Goal: Information Seeking & Learning: Learn about a topic

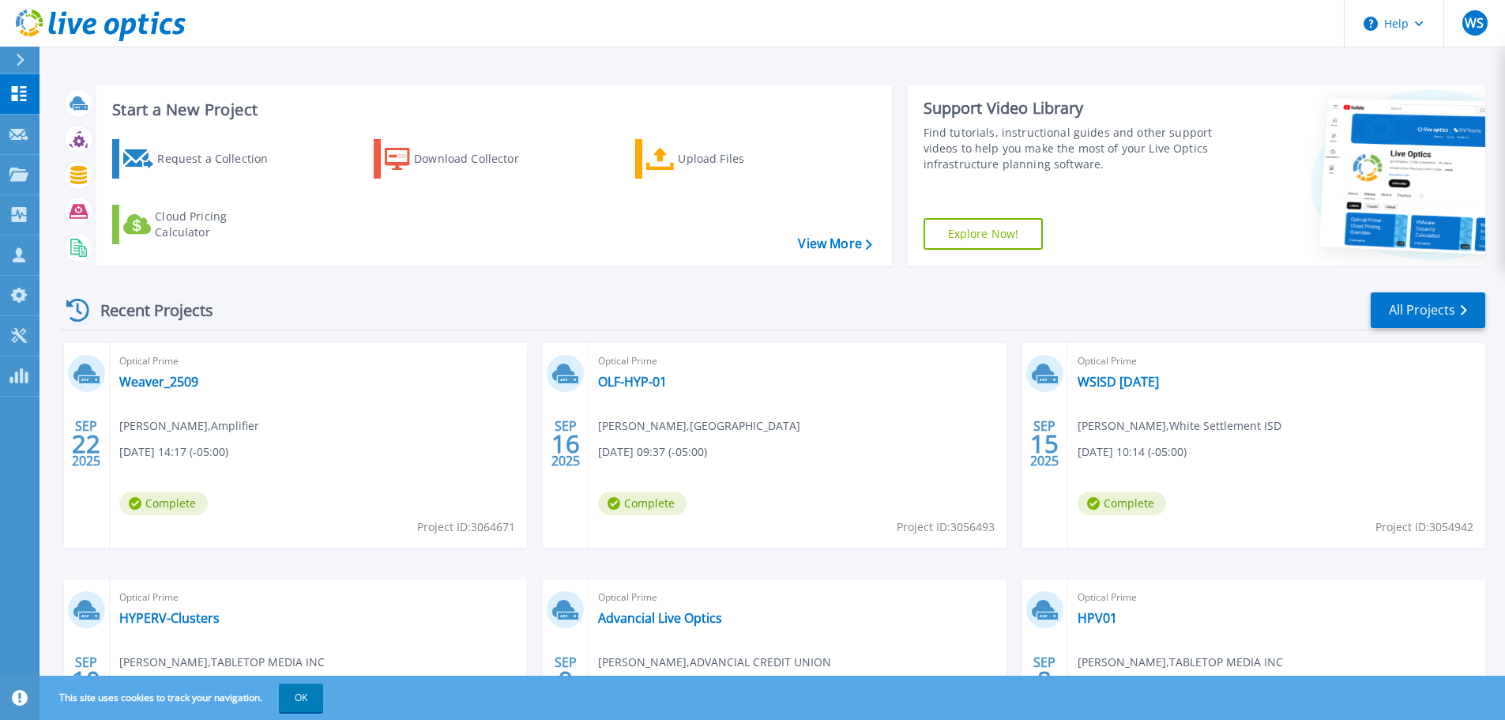
click at [485, 301] on div "Recent Projects All Projects" at bounding box center [773, 310] width 1424 height 39
click at [13, 92] on icon at bounding box center [19, 93] width 15 height 15
click at [22, 92] on icon at bounding box center [19, 93] width 15 height 15
click at [15, 94] on icon at bounding box center [18, 93] width 19 height 15
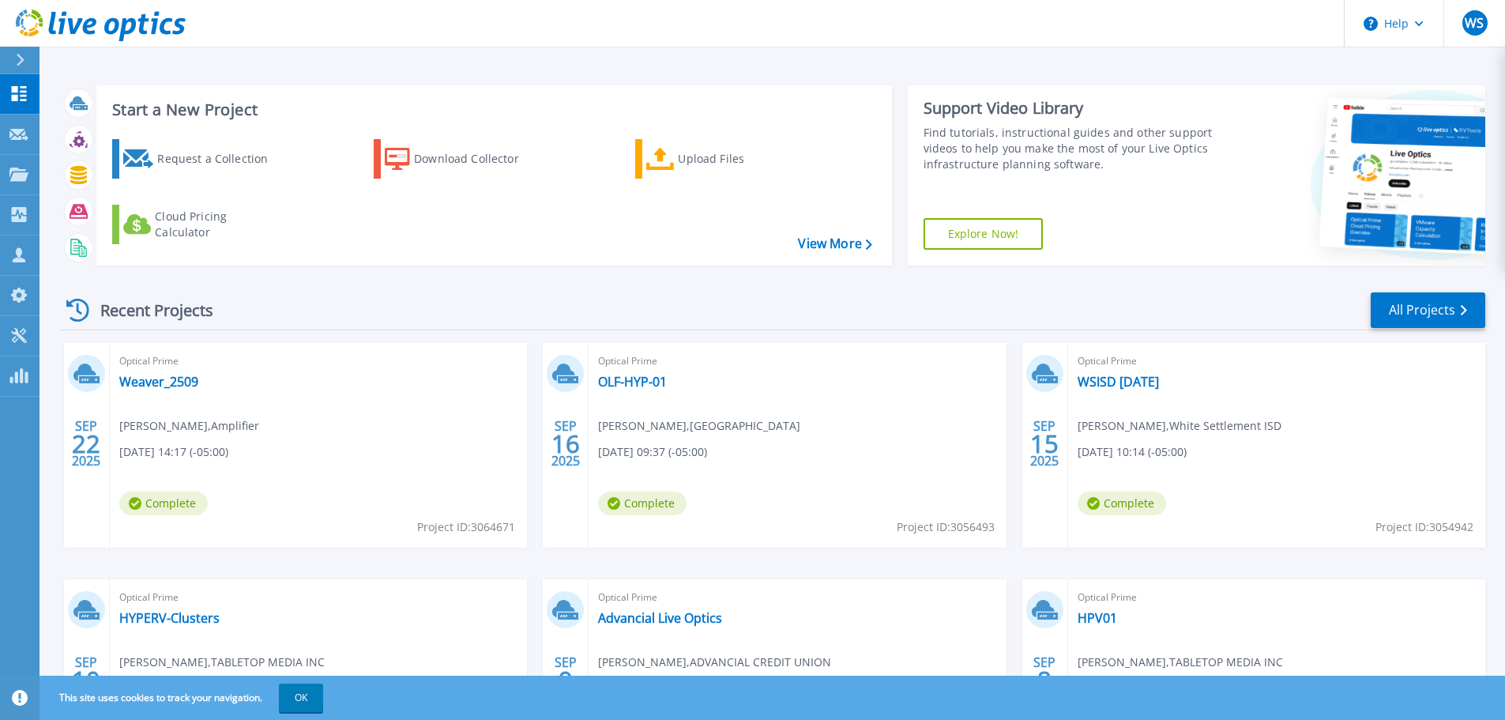
click at [15, 94] on icon at bounding box center [18, 93] width 19 height 15
click at [17, 94] on icon at bounding box center [18, 93] width 19 height 15
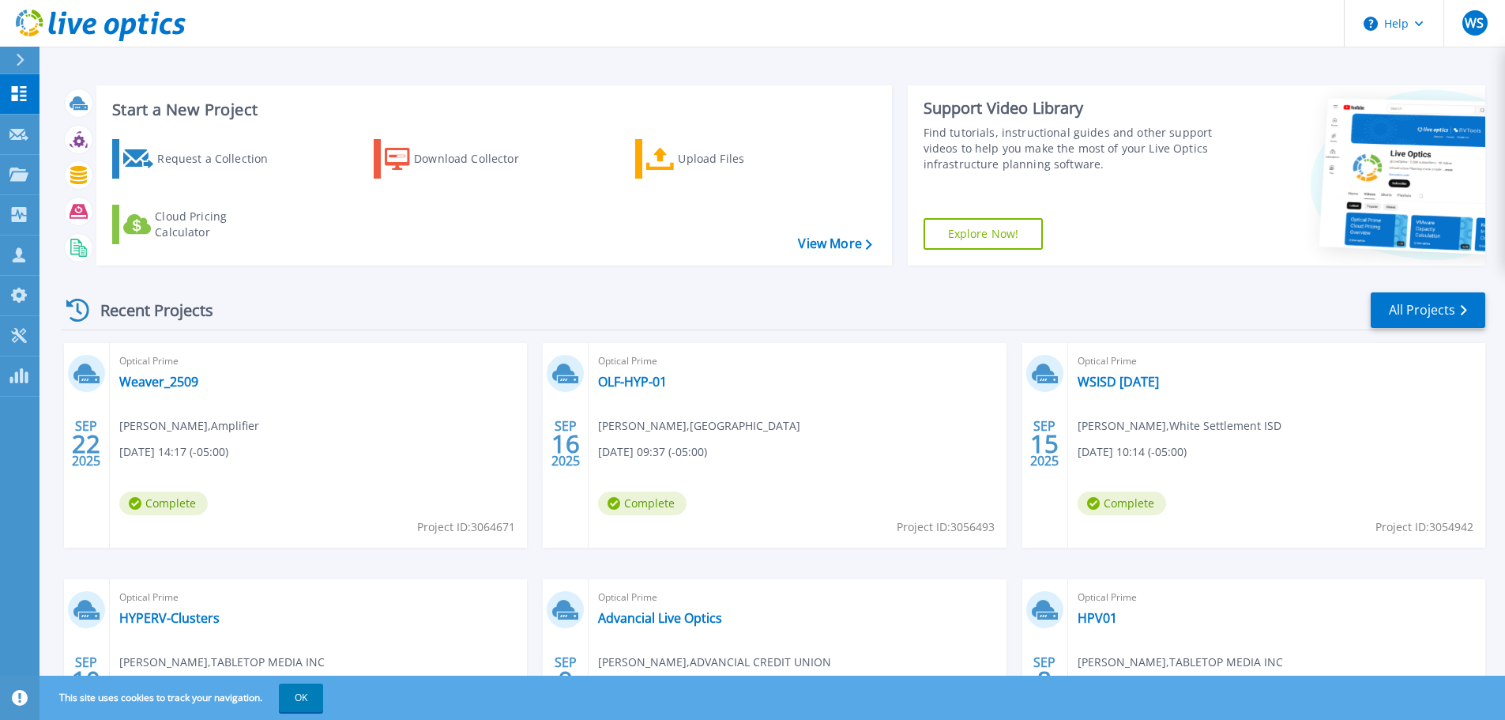
click at [17, 94] on icon at bounding box center [18, 93] width 19 height 15
click at [19, 177] on icon at bounding box center [18, 173] width 19 height 13
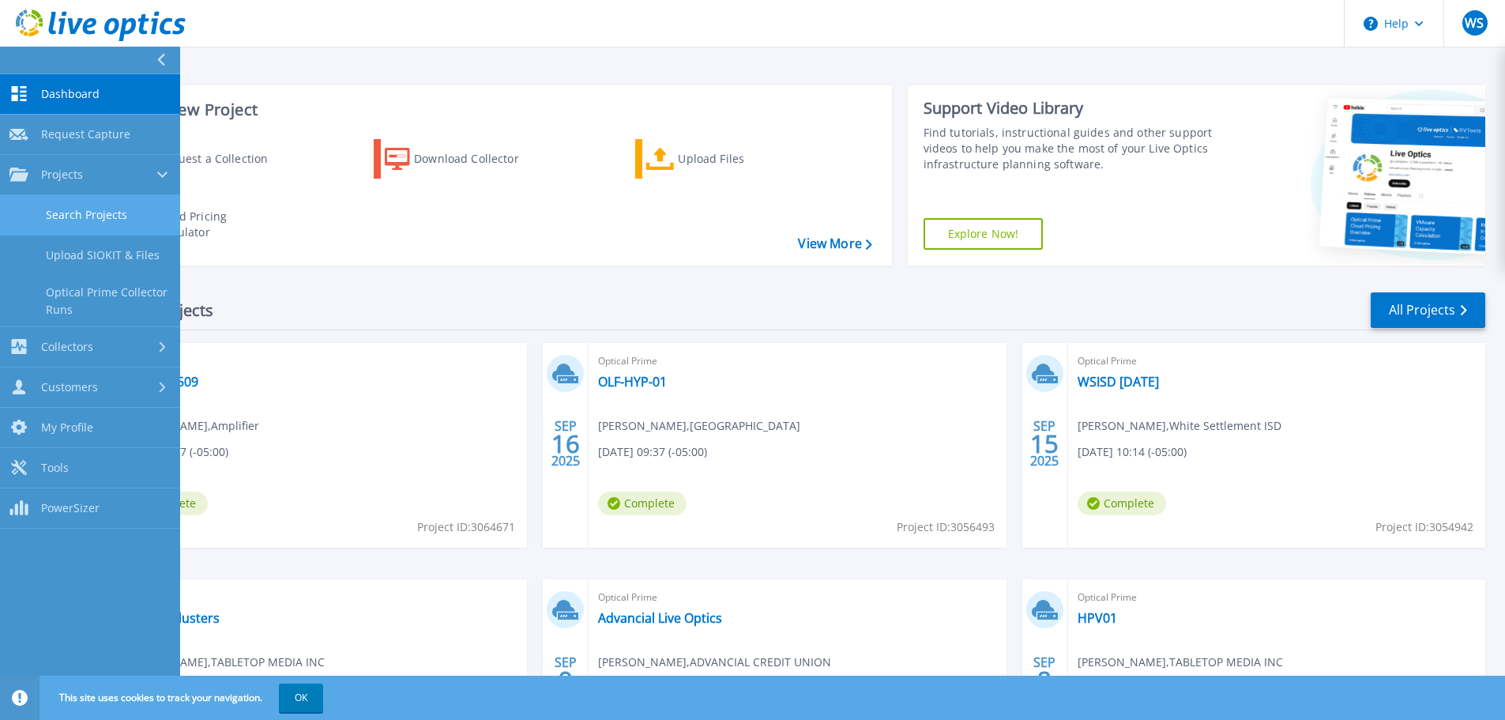
click at [73, 220] on link "Search Projects" at bounding box center [90, 215] width 180 height 40
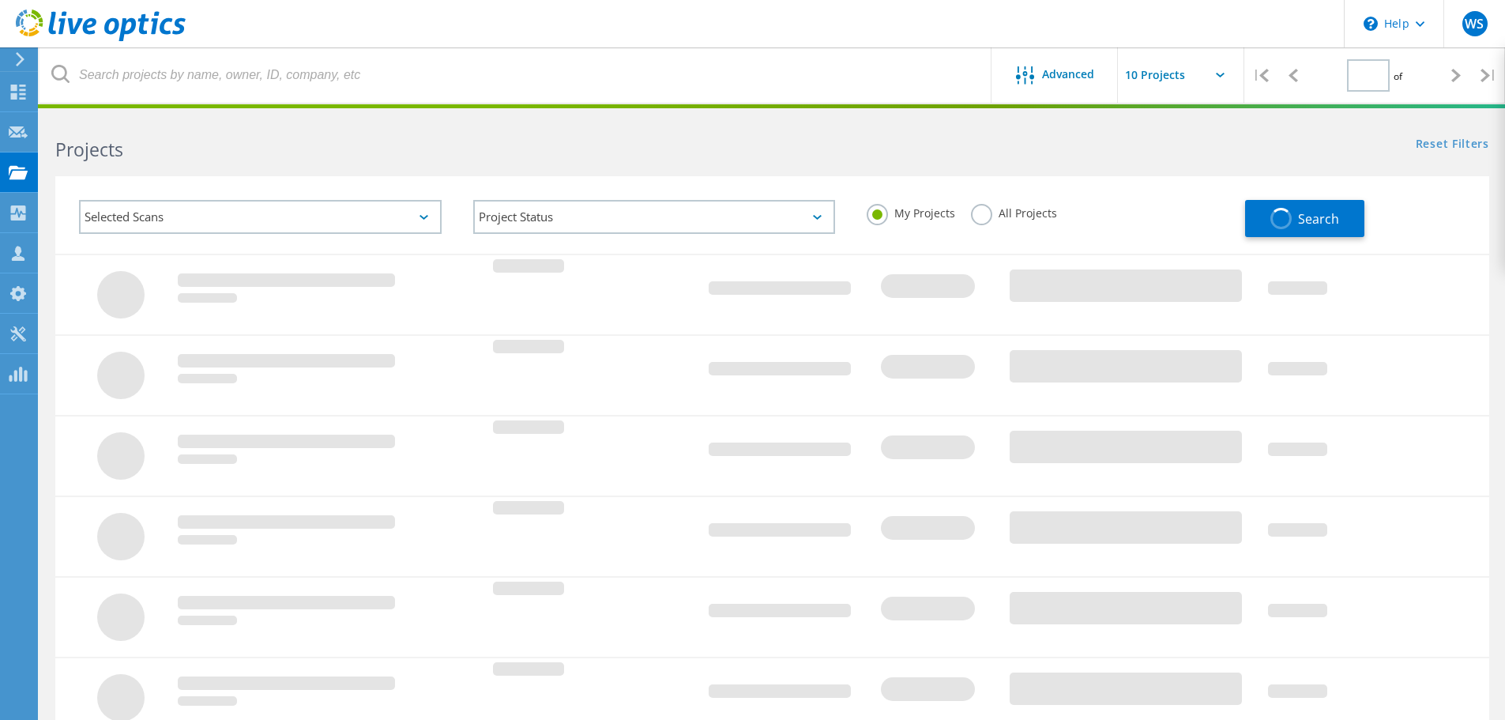
type input "1"
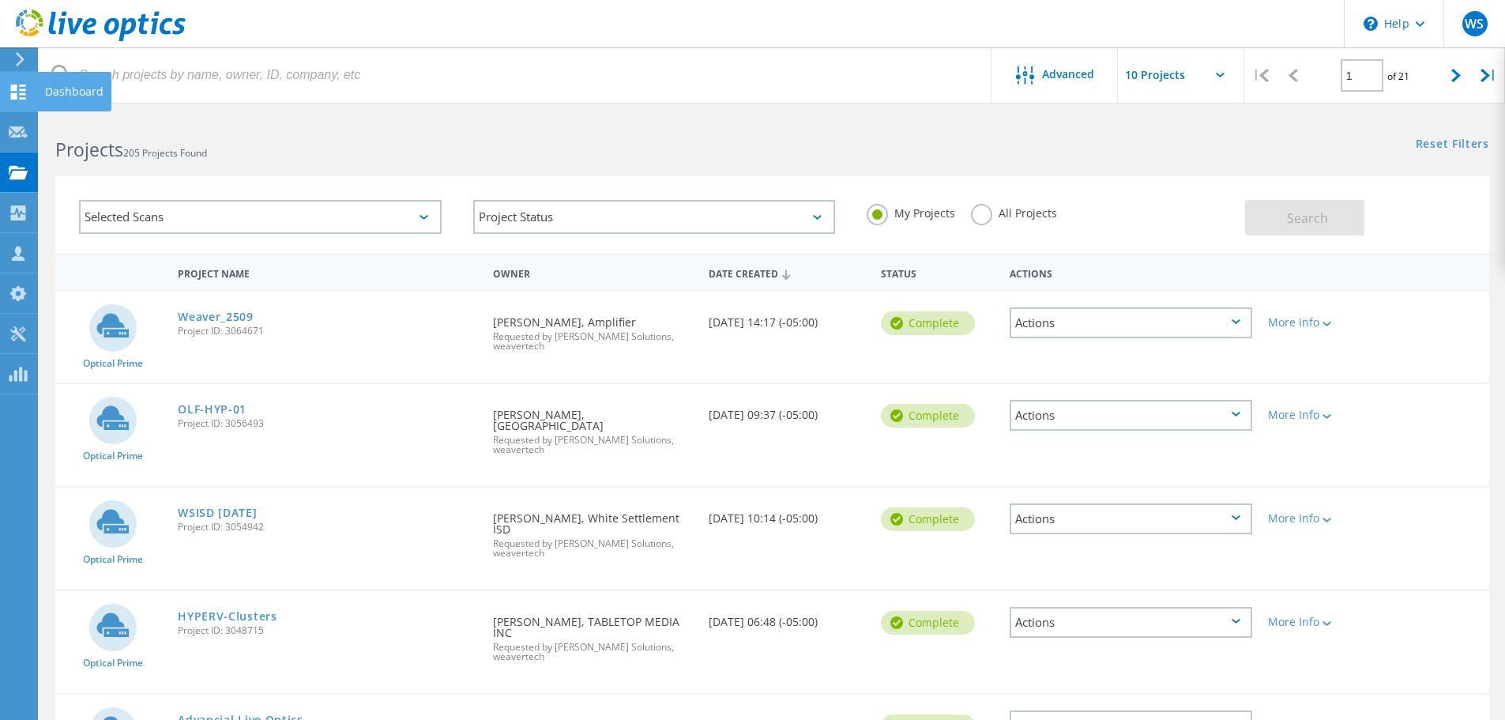
click at [17, 90] on use at bounding box center [18, 92] width 15 height 15
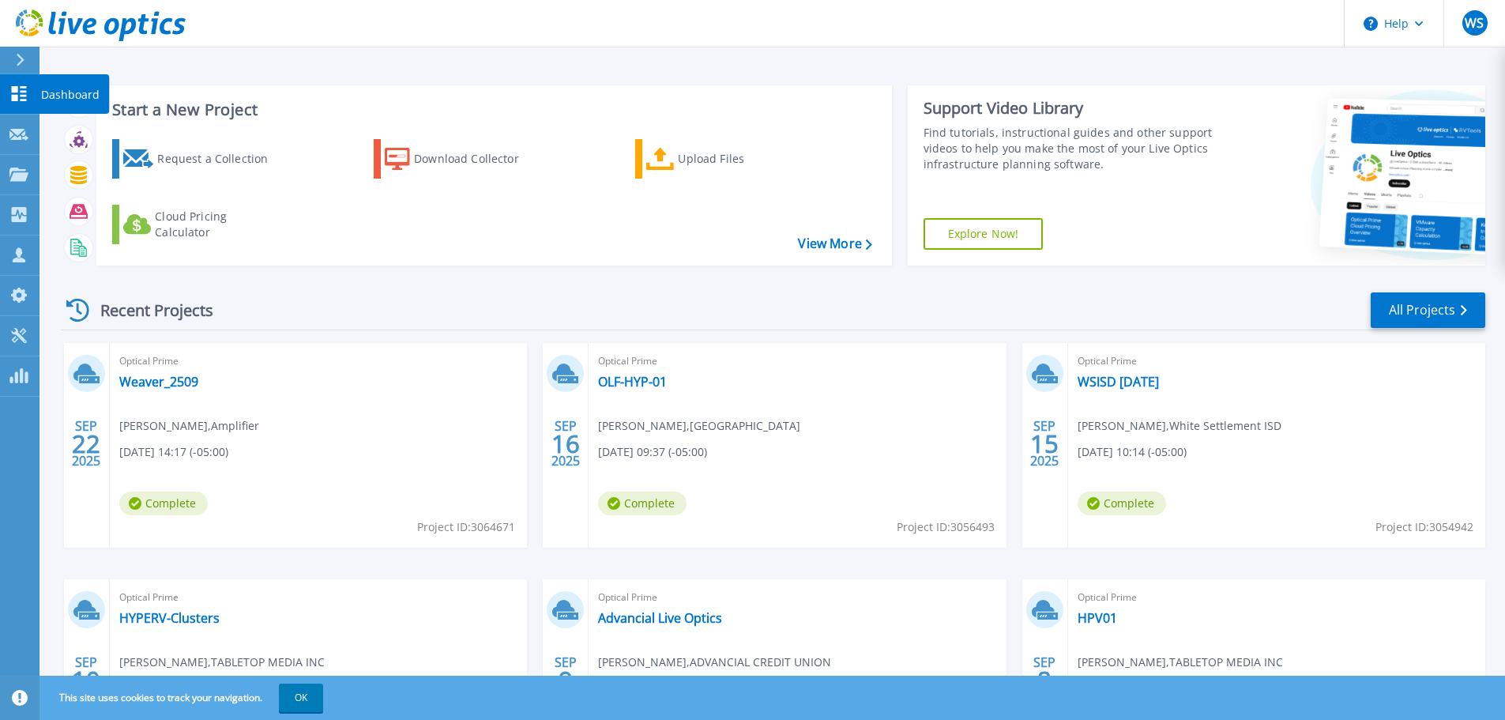
click at [22, 93] on icon at bounding box center [18, 93] width 19 height 15
click at [20, 94] on icon at bounding box center [18, 93] width 19 height 15
click at [32, 92] on link "Dashboard Dashboard" at bounding box center [19, 94] width 39 height 40
click at [21, 97] on icon at bounding box center [18, 93] width 19 height 15
click at [339, 306] on div "Recent Projects All Projects" at bounding box center [773, 310] width 1424 height 39
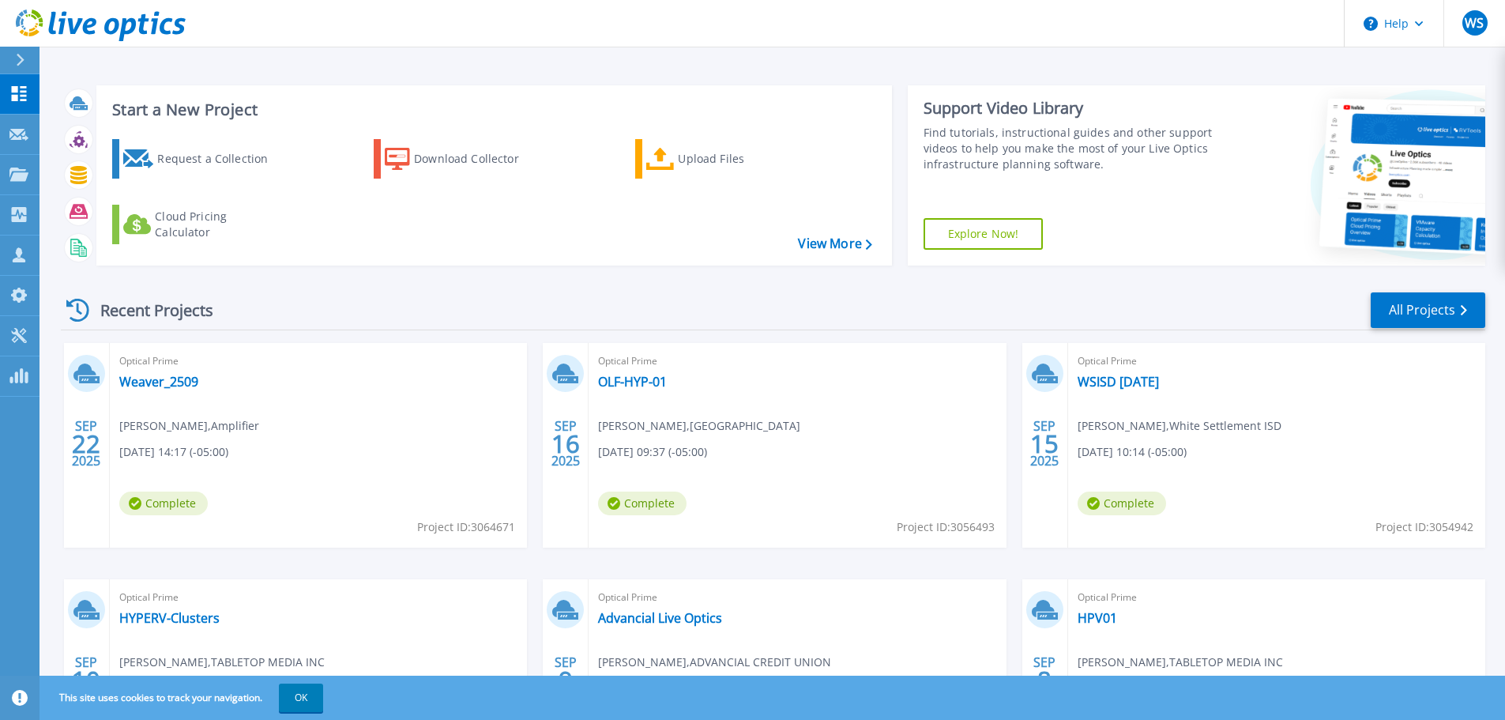
click at [502, 282] on div "Recent Projects All Projects SEP 22 2025 Optical Prime Weaver_2509 Jon Costa , …" at bounding box center [773, 553] width 1424 height 550
click at [11, 94] on icon at bounding box center [18, 93] width 19 height 15
click at [447, 302] on div "Recent Projects All Projects" at bounding box center [773, 310] width 1424 height 39
click at [598, 296] on div "Recent Projects All Projects" at bounding box center [773, 310] width 1424 height 39
click at [7, 87] on link "Dashboard Dashboard" at bounding box center [19, 94] width 39 height 40
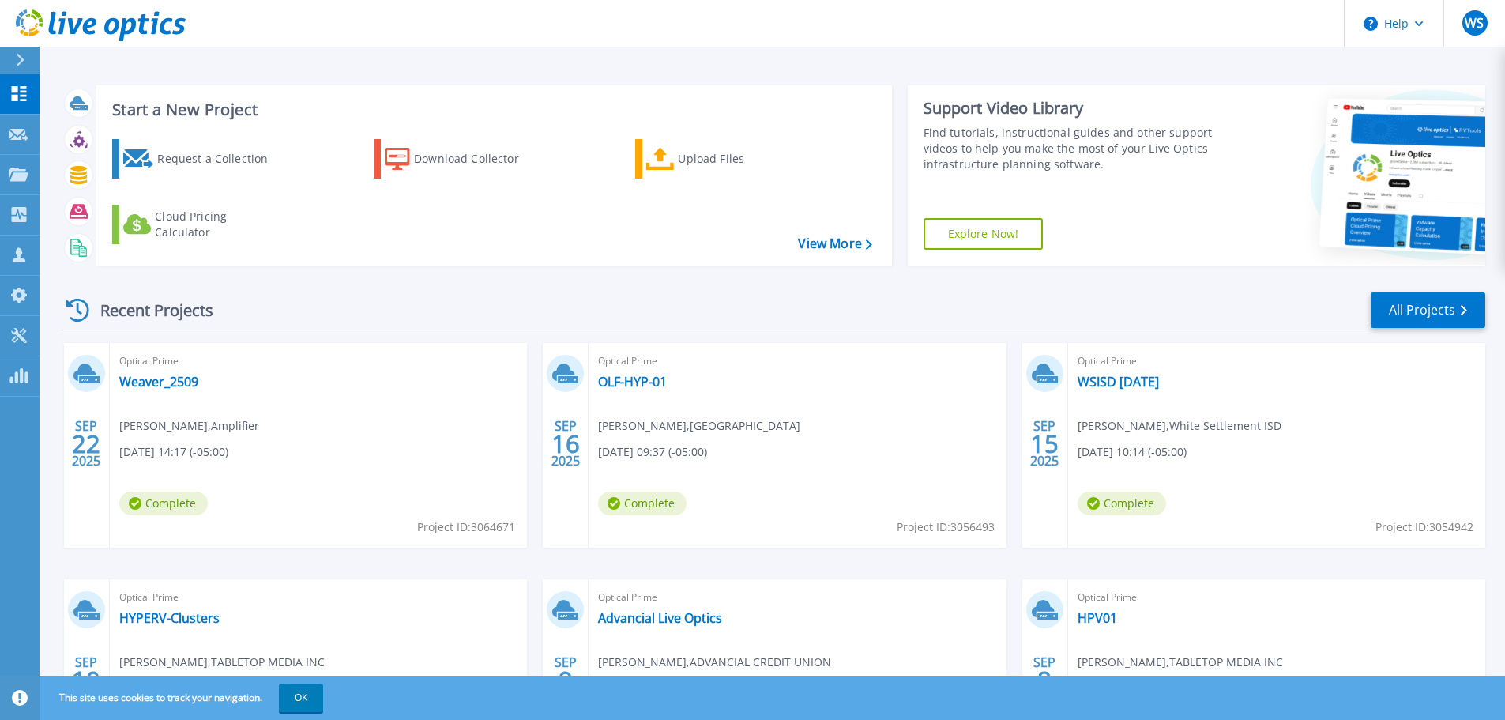
click at [408, 276] on div "Start a New Project Request a Collection Download Collector Upload Files Cloud …" at bounding box center [773, 175] width 1424 height 205
click at [386, 298] on div "Recent Projects All Projects" at bounding box center [773, 310] width 1424 height 39
click at [1413, 314] on link "All Projects" at bounding box center [1427, 310] width 115 height 36
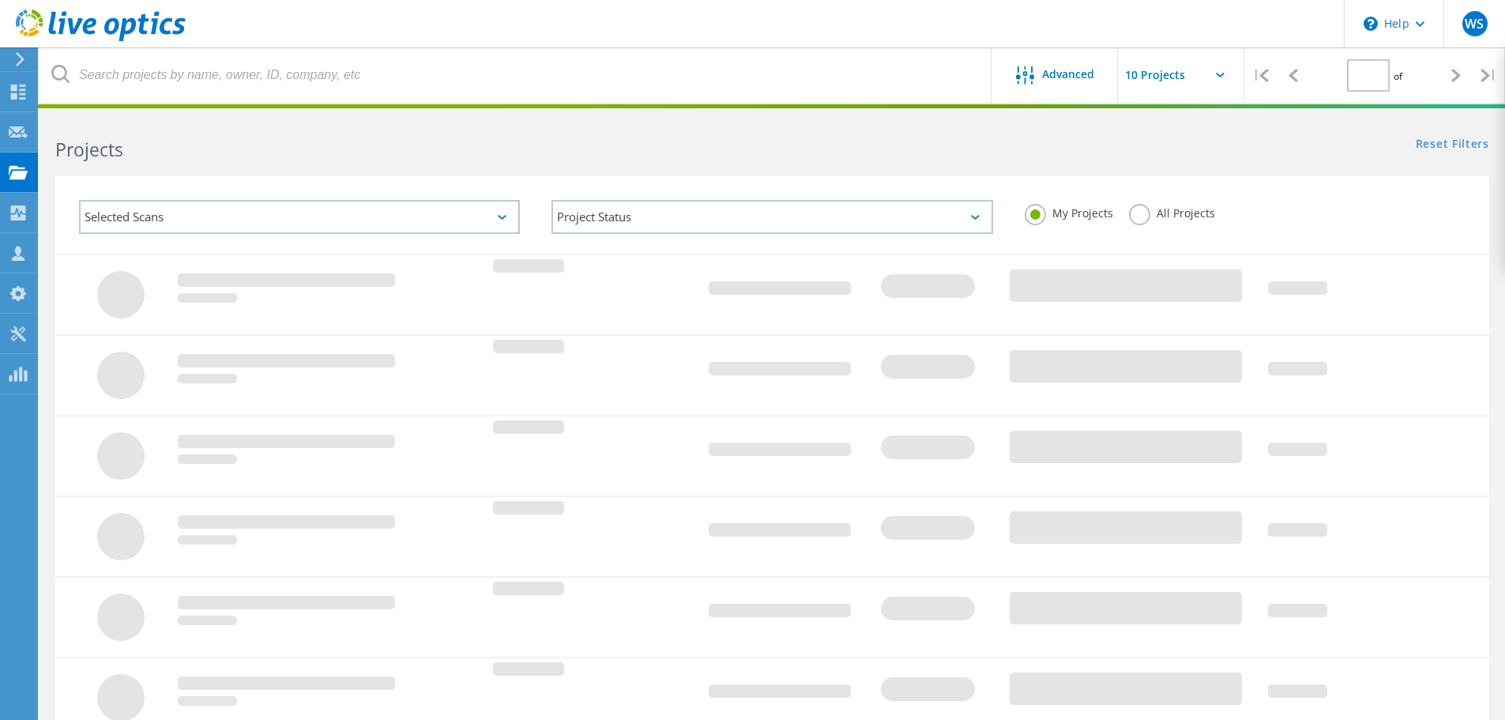
type input "1"
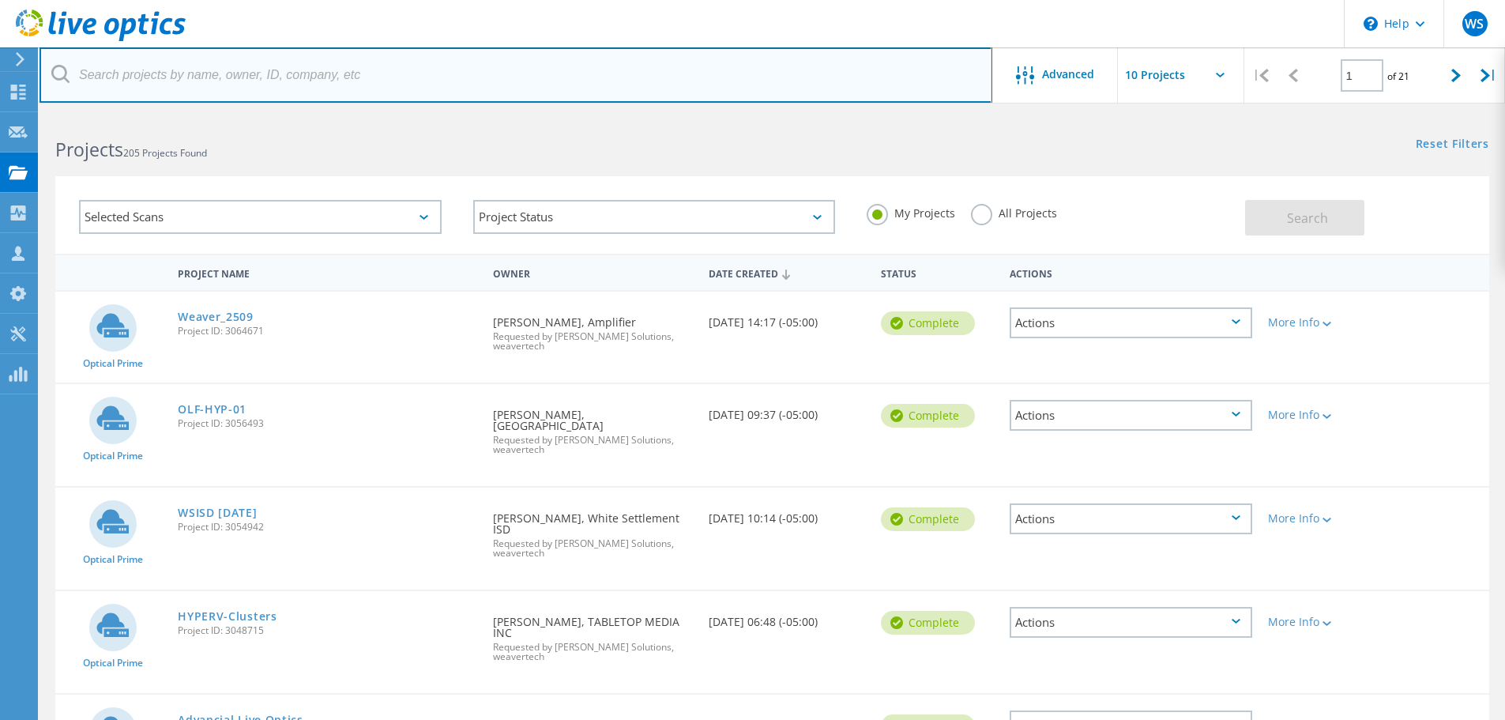
click at [212, 72] on input "text" at bounding box center [515, 74] width 953 height 55
type input "midway"
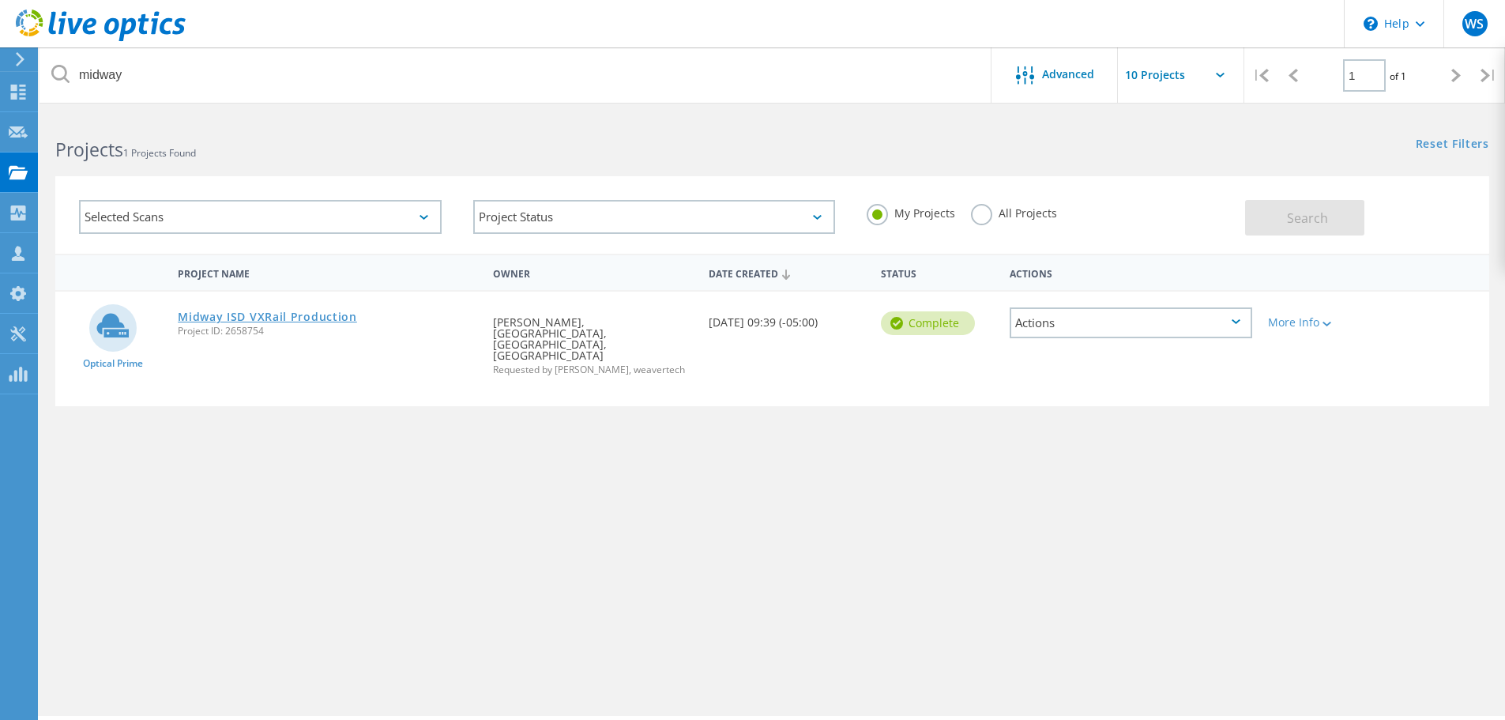
click at [280, 316] on link "Midway ISD VXRail Production" at bounding box center [267, 316] width 179 height 11
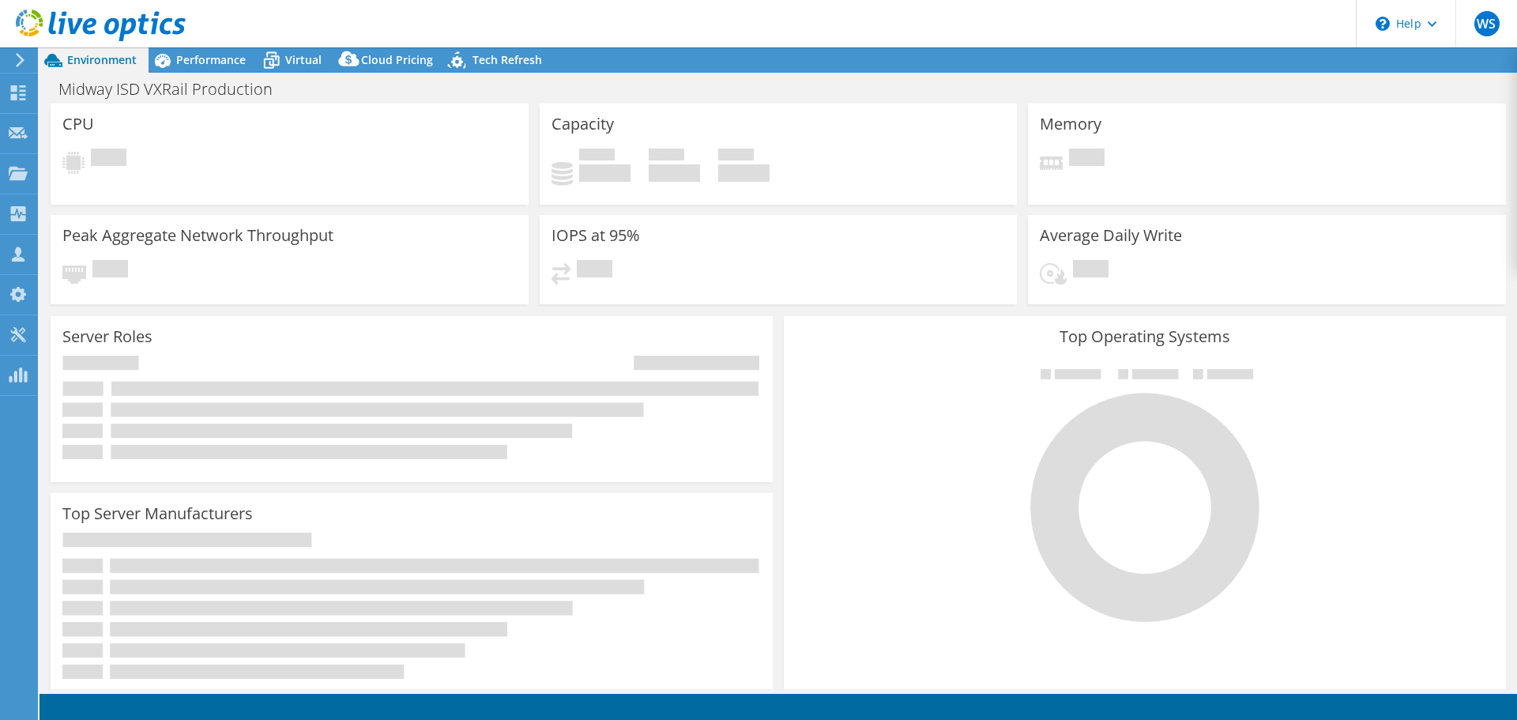
select select "USD"
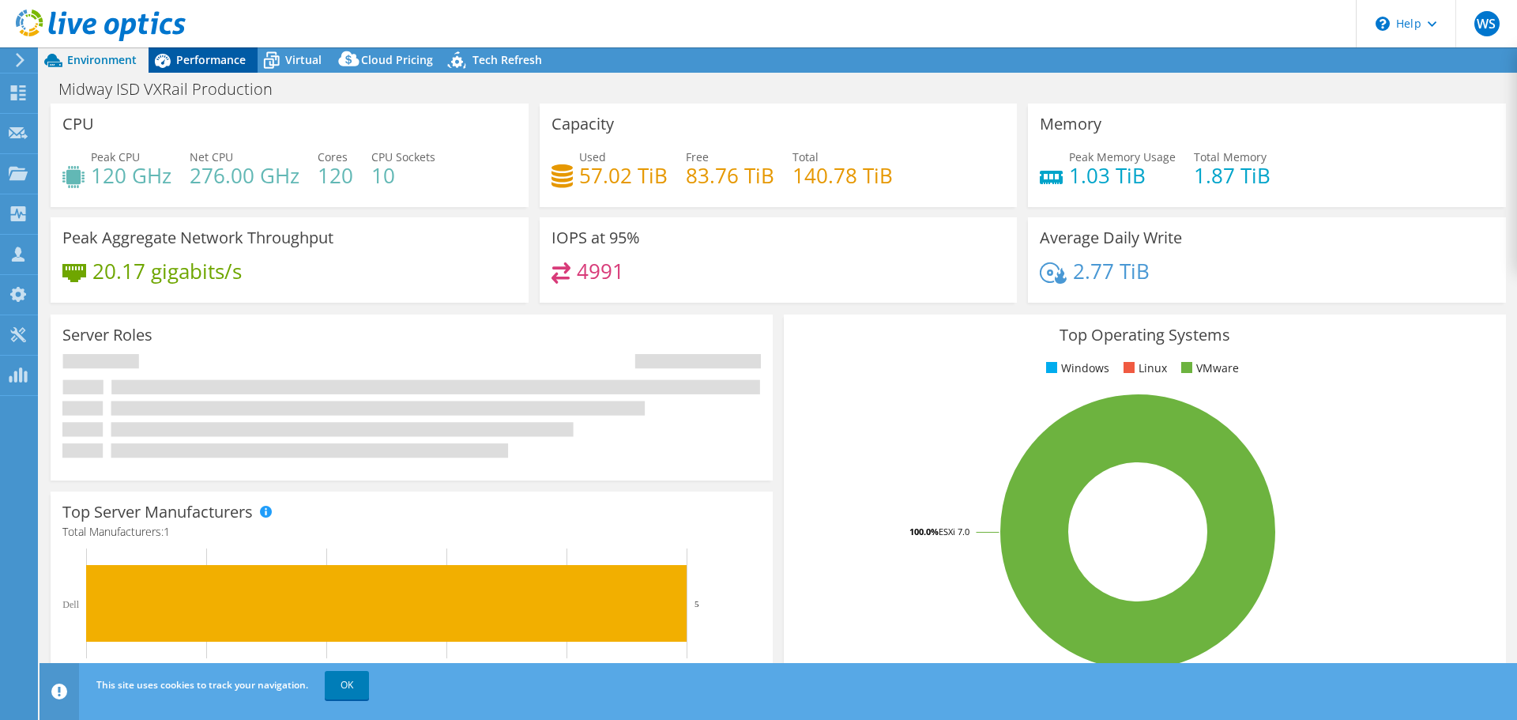
click at [218, 59] on span "Performance" at bounding box center [211, 59] width 70 height 15
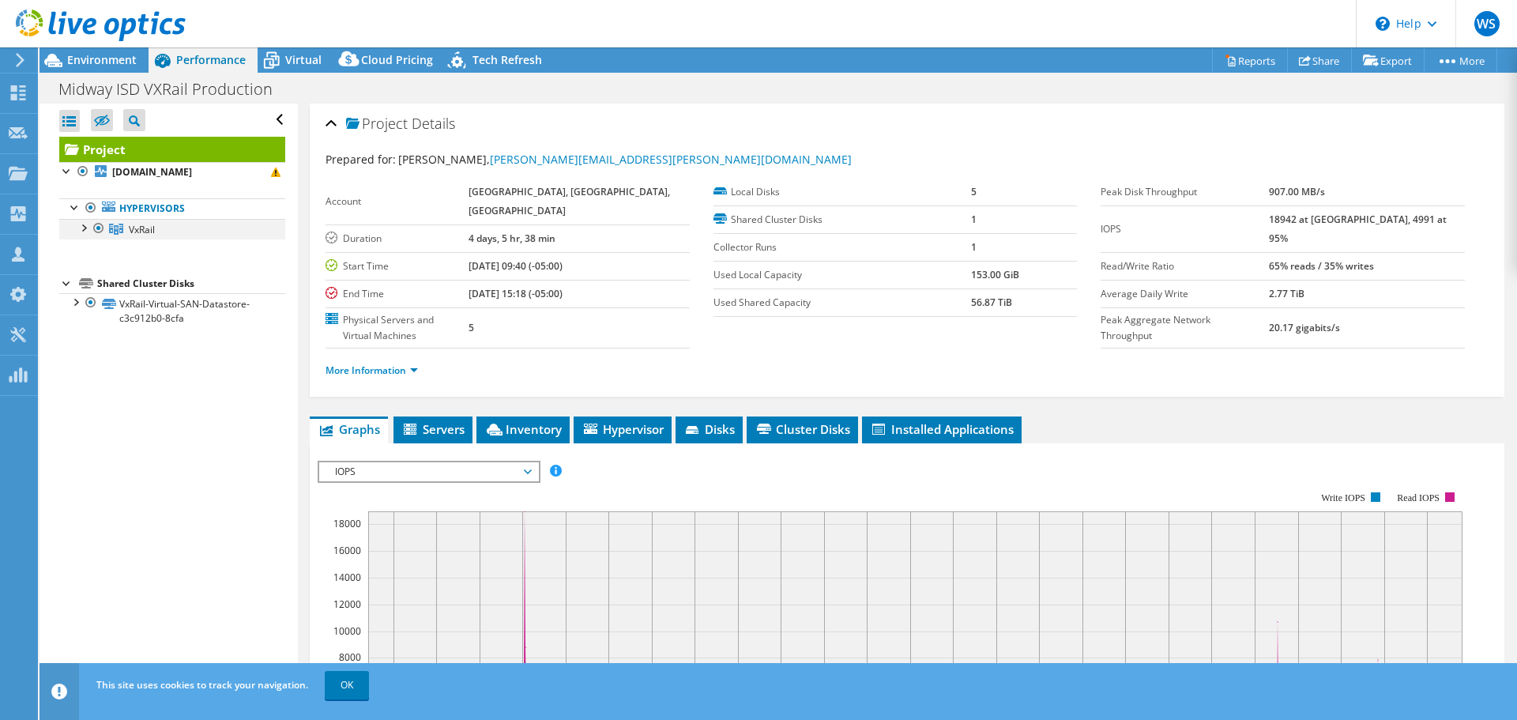
click at [85, 229] on div at bounding box center [83, 227] width 16 height 16
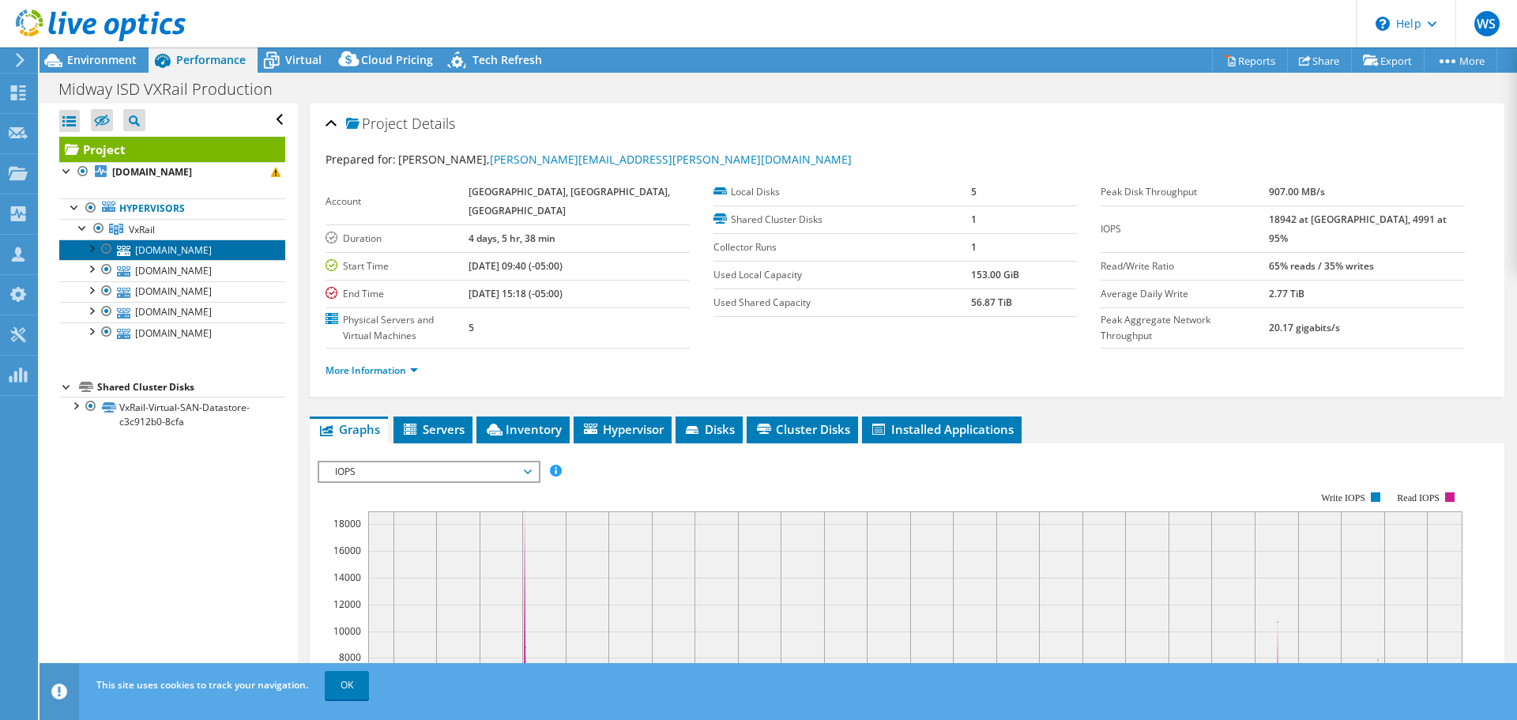
click at [199, 254] on link "[DOMAIN_NAME]" at bounding box center [172, 249] width 226 height 21
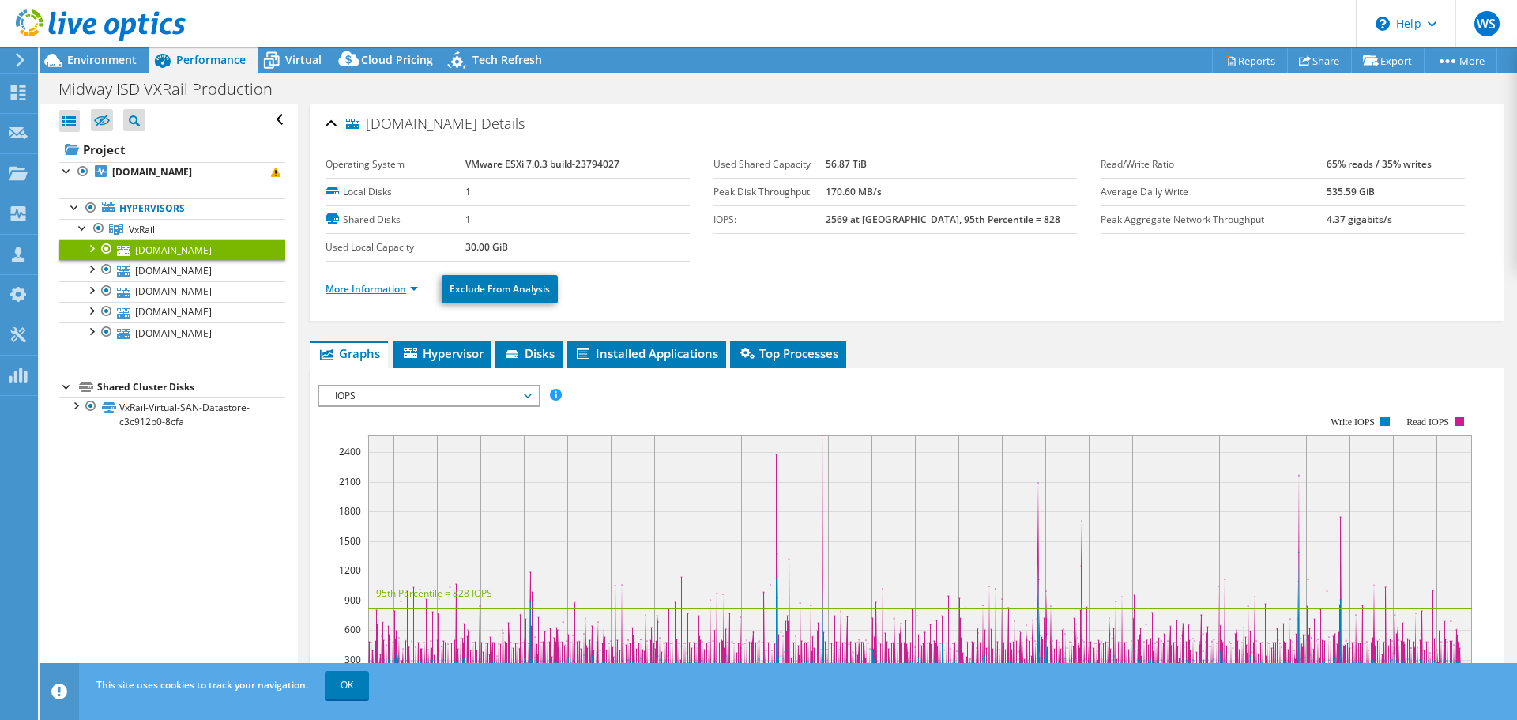
click at [374, 285] on link "More Information" at bounding box center [371, 288] width 92 height 13
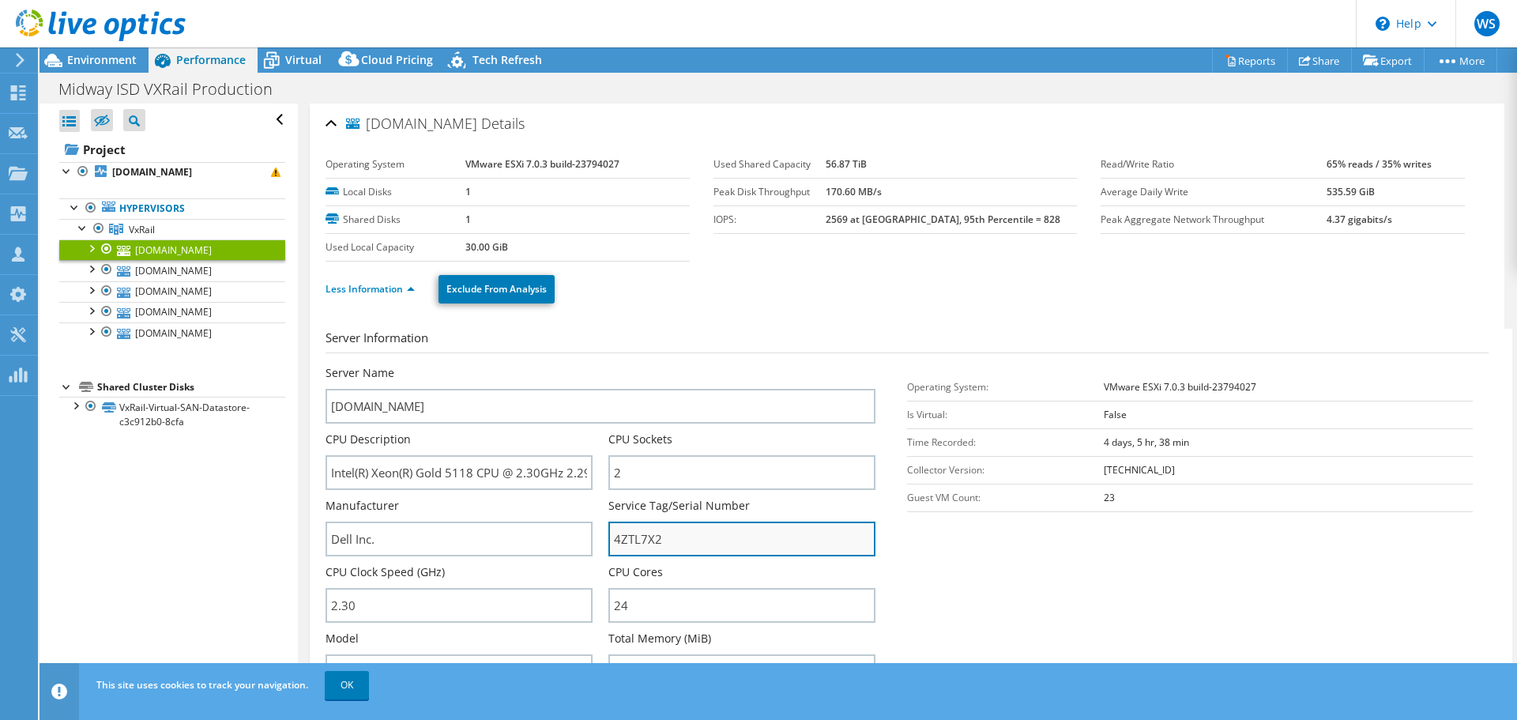
click at [691, 536] on input "4ZTL7X2" at bounding box center [741, 538] width 267 height 35
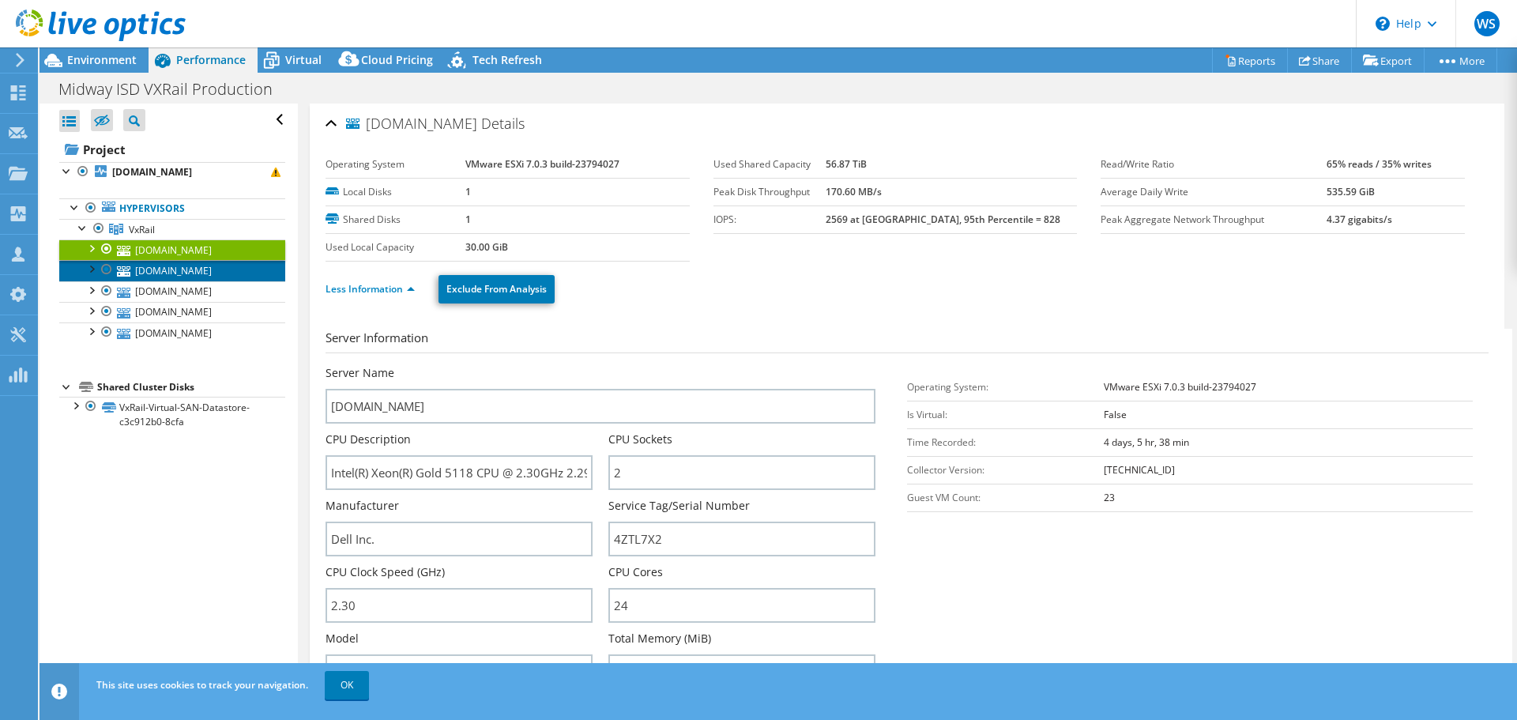
click at [182, 270] on link "[DOMAIN_NAME]" at bounding box center [172, 270] width 226 height 21
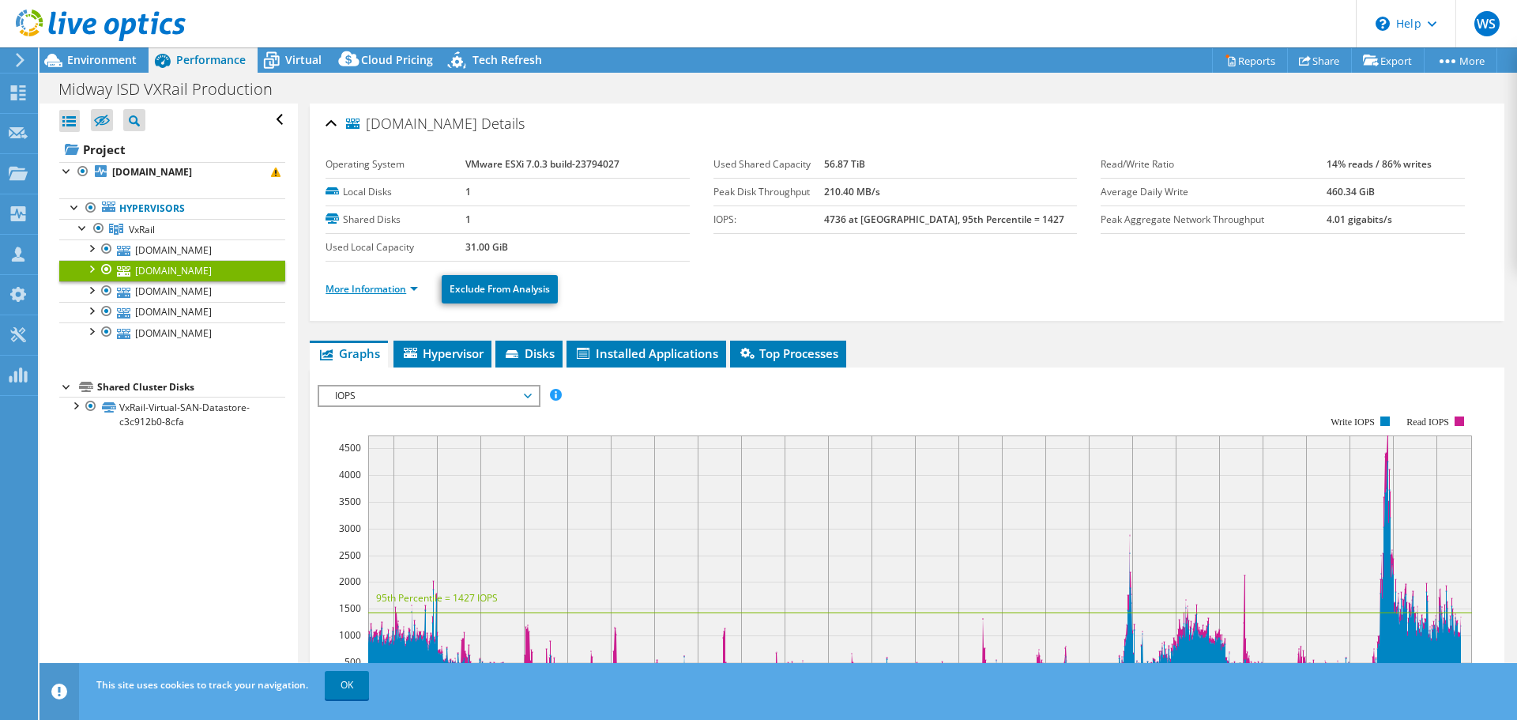
click at [395, 288] on link "More Information" at bounding box center [371, 288] width 92 height 13
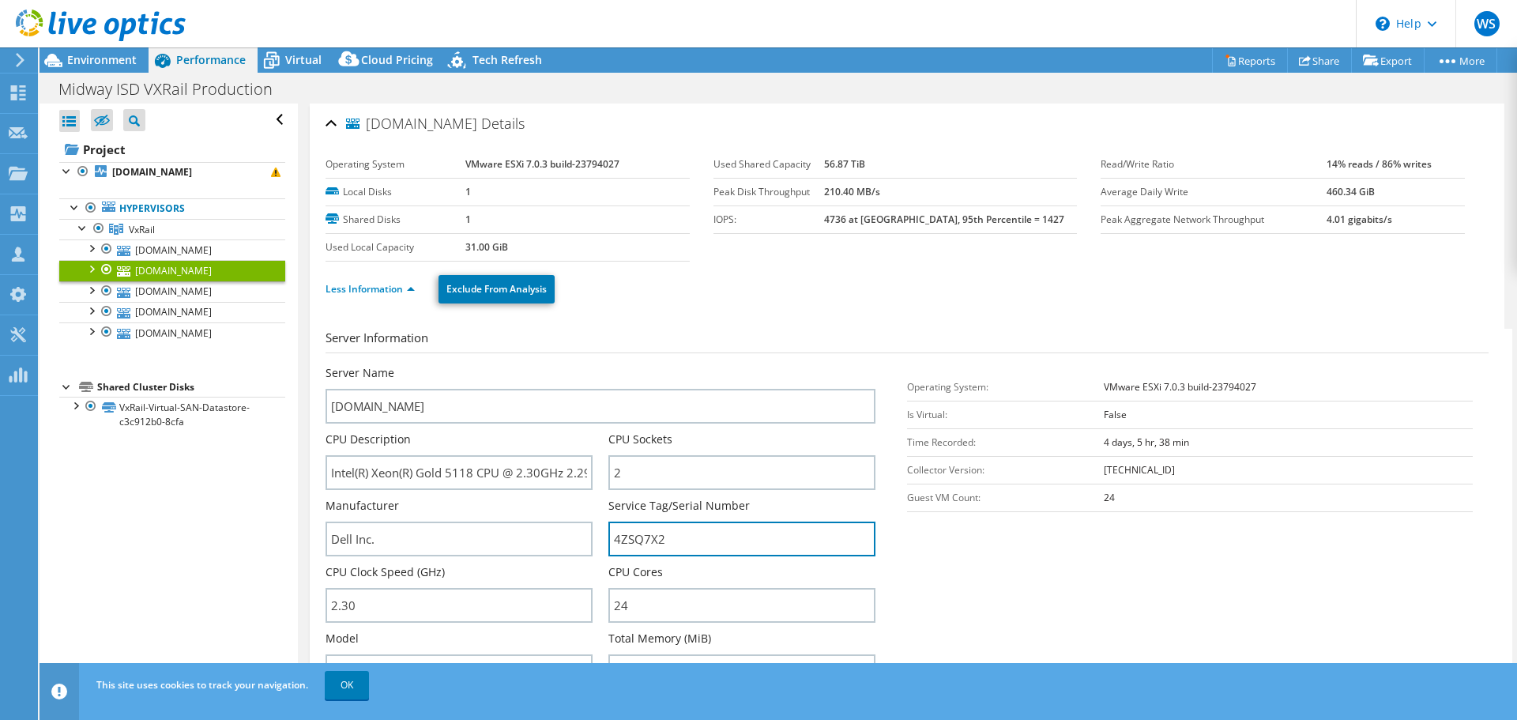
drag, startPoint x: 672, startPoint y: 539, endPoint x: 593, endPoint y: 538, distance: 79.0
click at [593, 365] on div "Server Name [DOMAIN_NAME] CPU Description Intel(R) Xeon(R) Gold 5118 CPU @ 2.30…" at bounding box center [608, 365] width 566 height 0
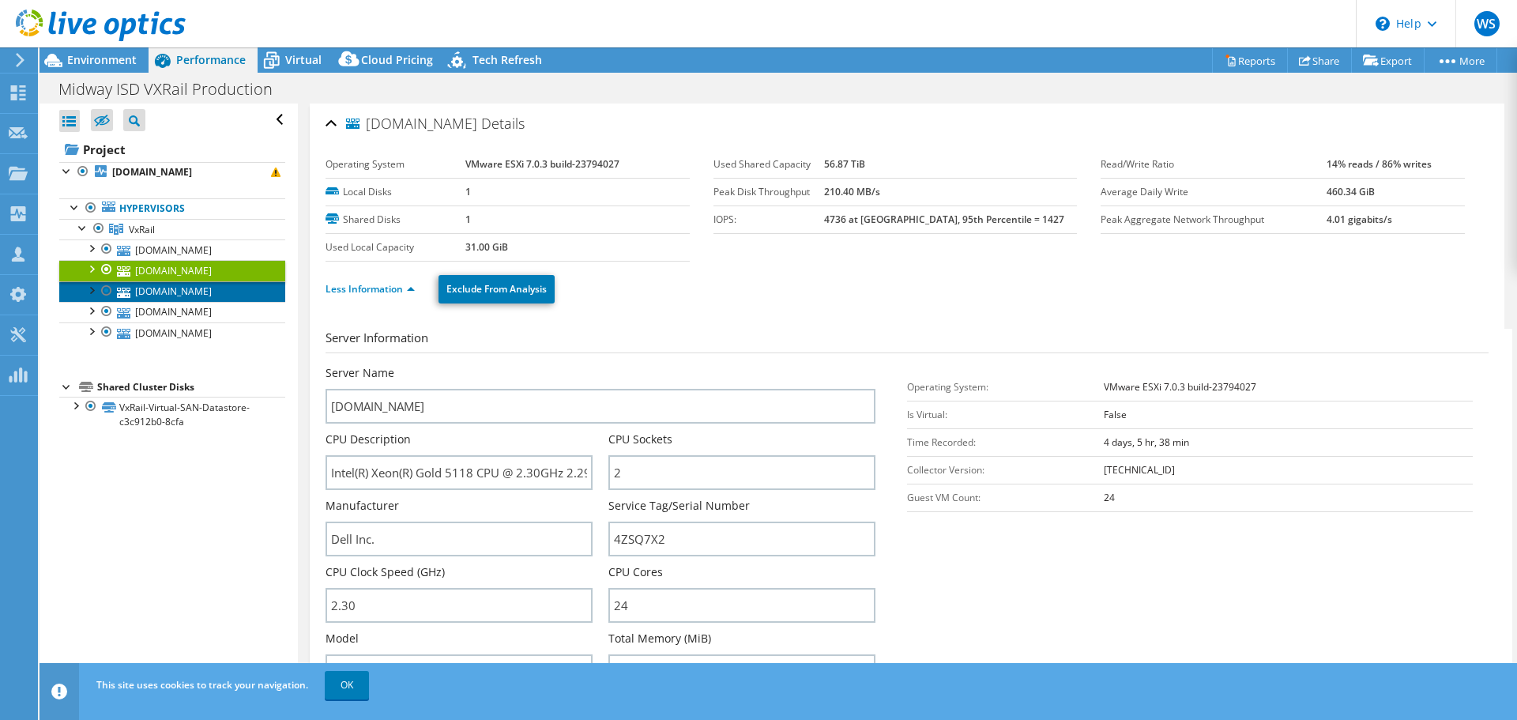
click at [198, 294] on link "[DOMAIN_NAME]" at bounding box center [172, 291] width 226 height 21
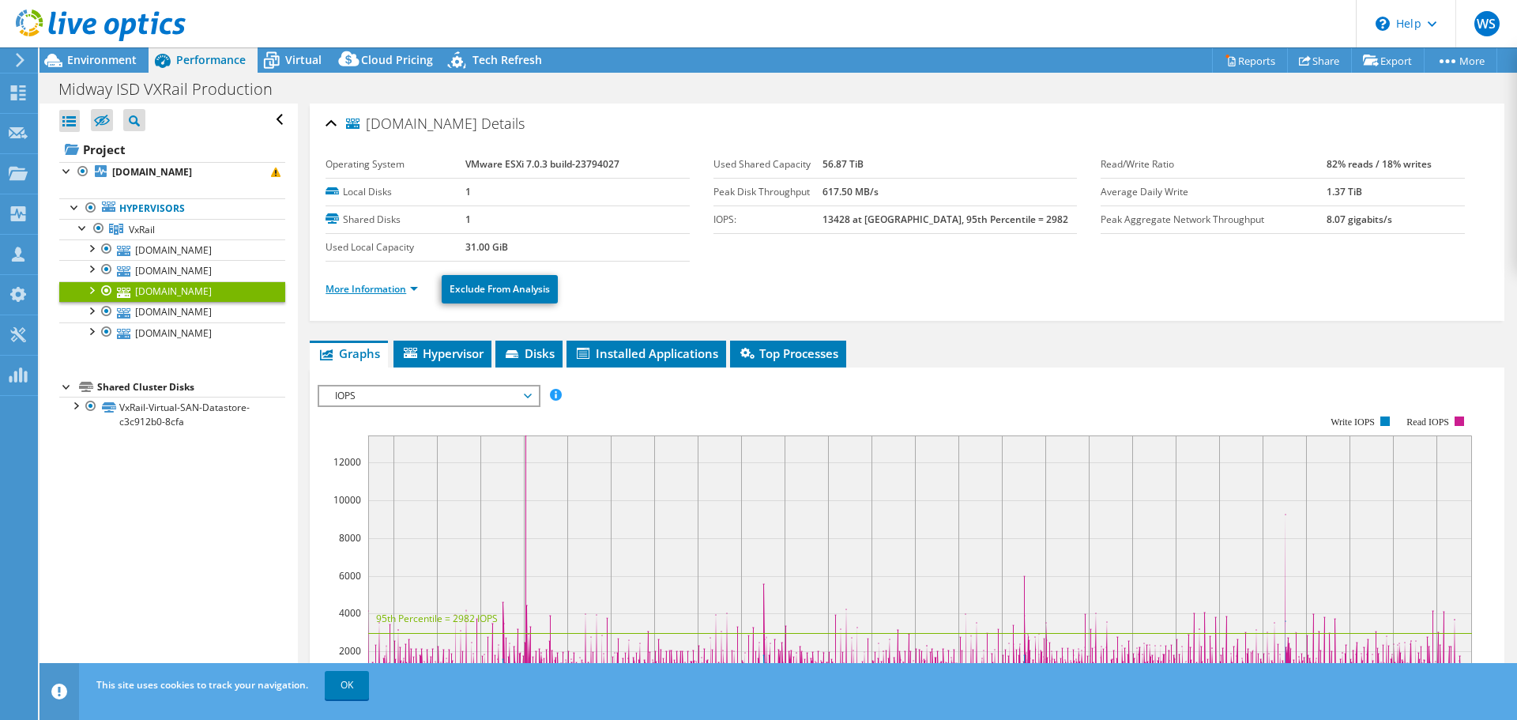
click at [359, 285] on link "More Information" at bounding box center [371, 288] width 92 height 13
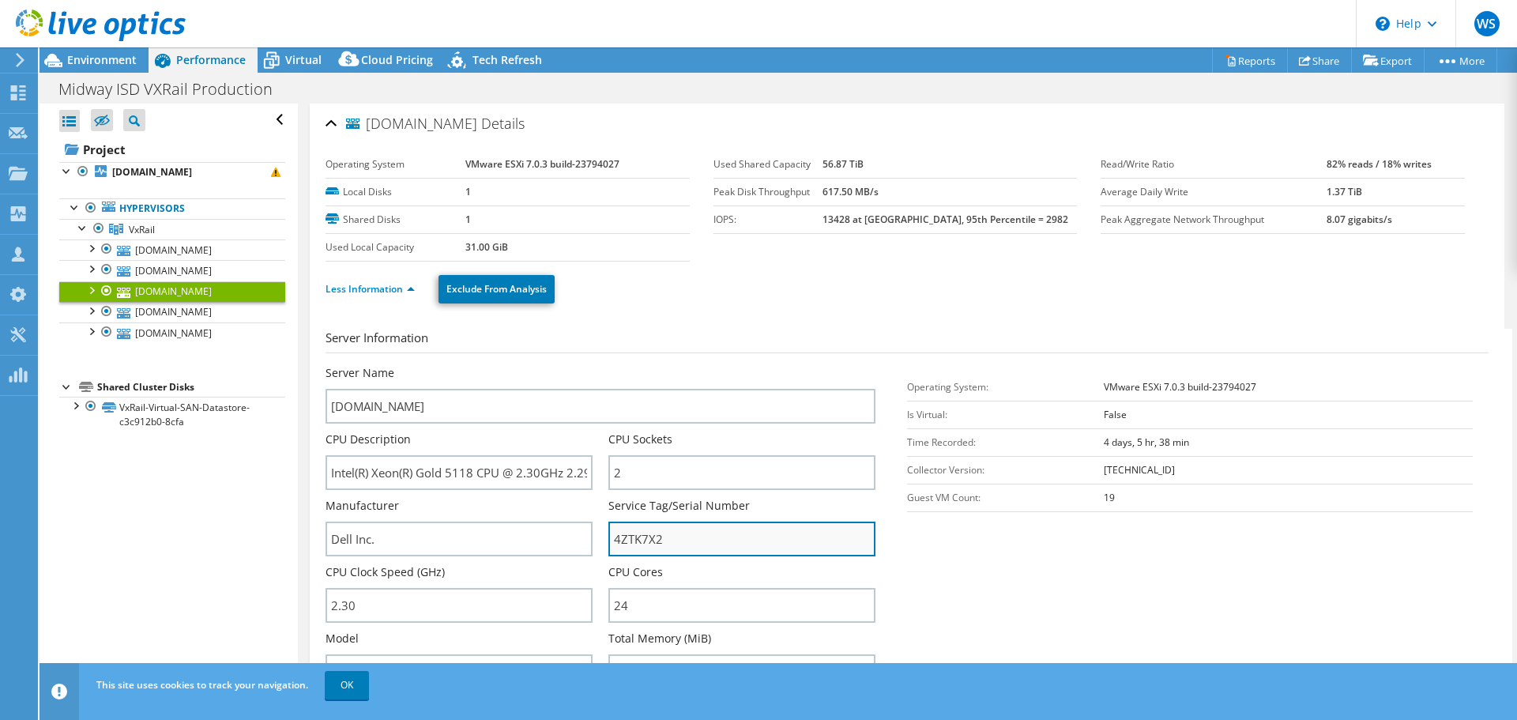
click at [725, 523] on input "4ZTK7X2" at bounding box center [741, 538] width 267 height 35
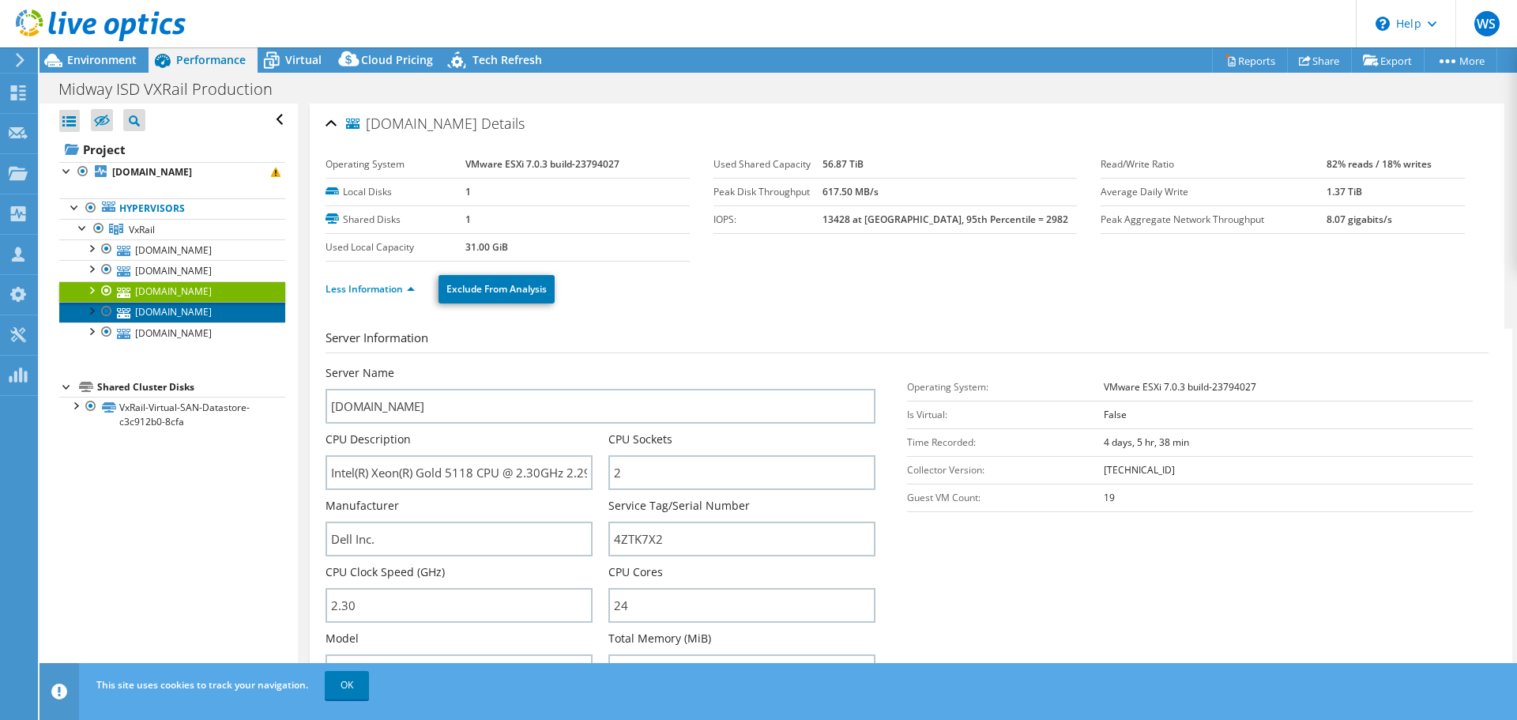
click at [167, 310] on link "[DOMAIN_NAME]" at bounding box center [172, 312] width 226 height 21
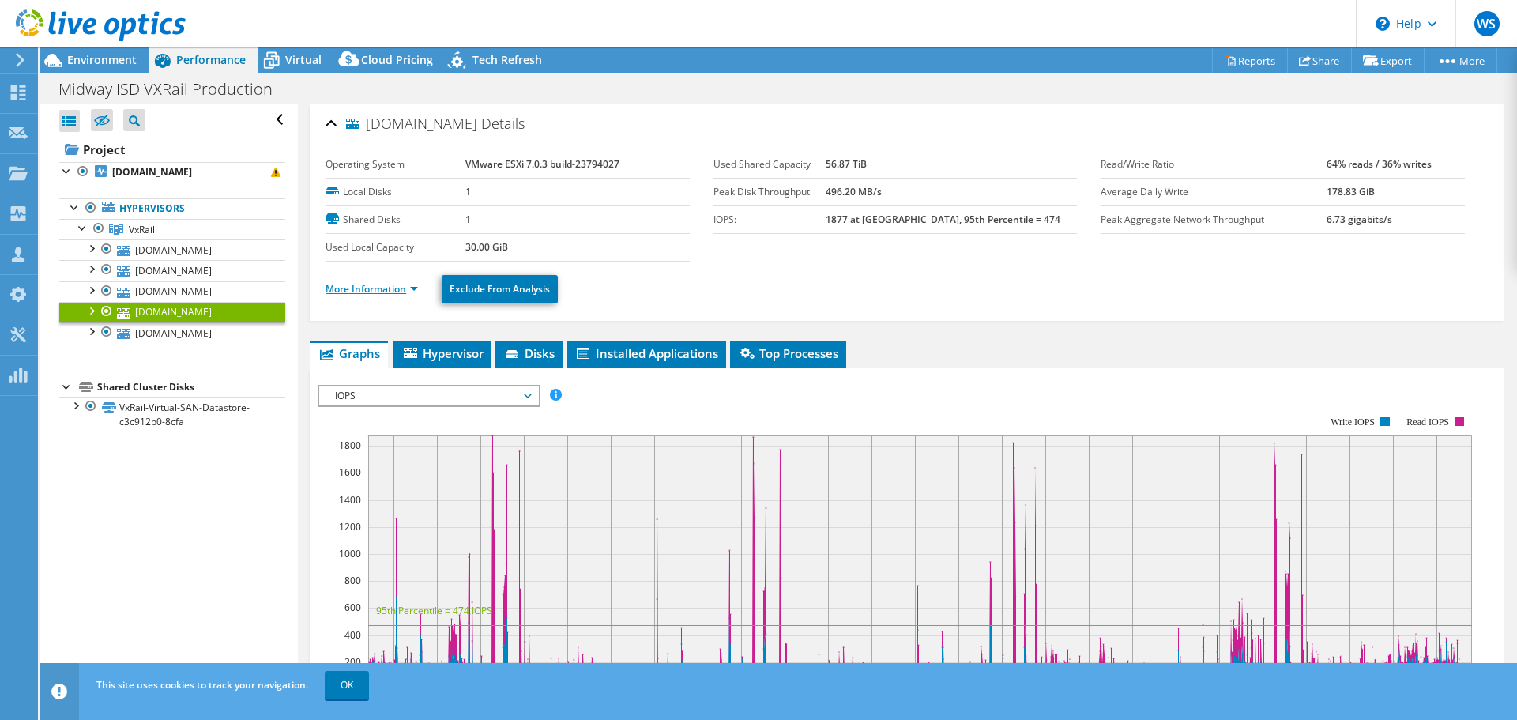
click at [389, 289] on link "More Information" at bounding box center [371, 288] width 92 height 13
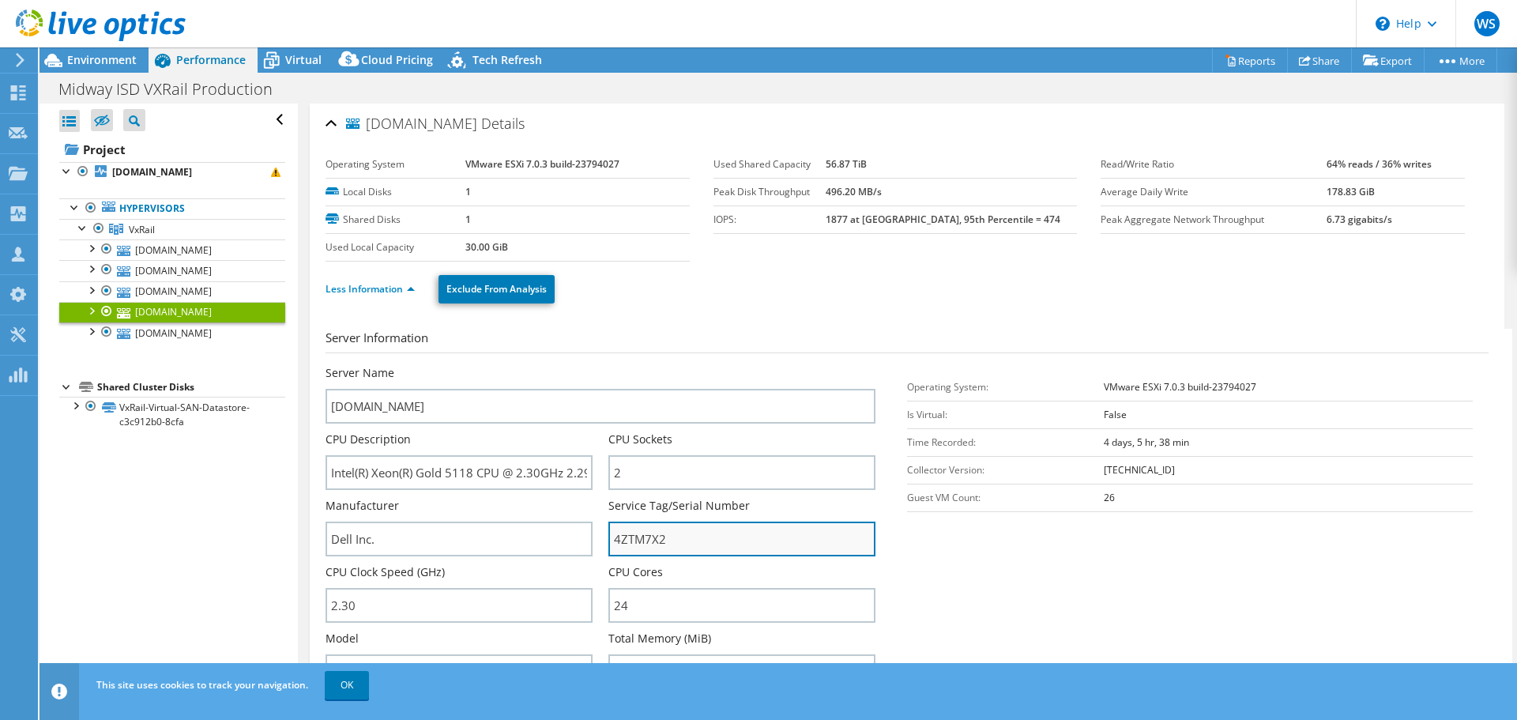
click at [696, 539] on input "4ZTM7X2" at bounding box center [741, 538] width 267 height 35
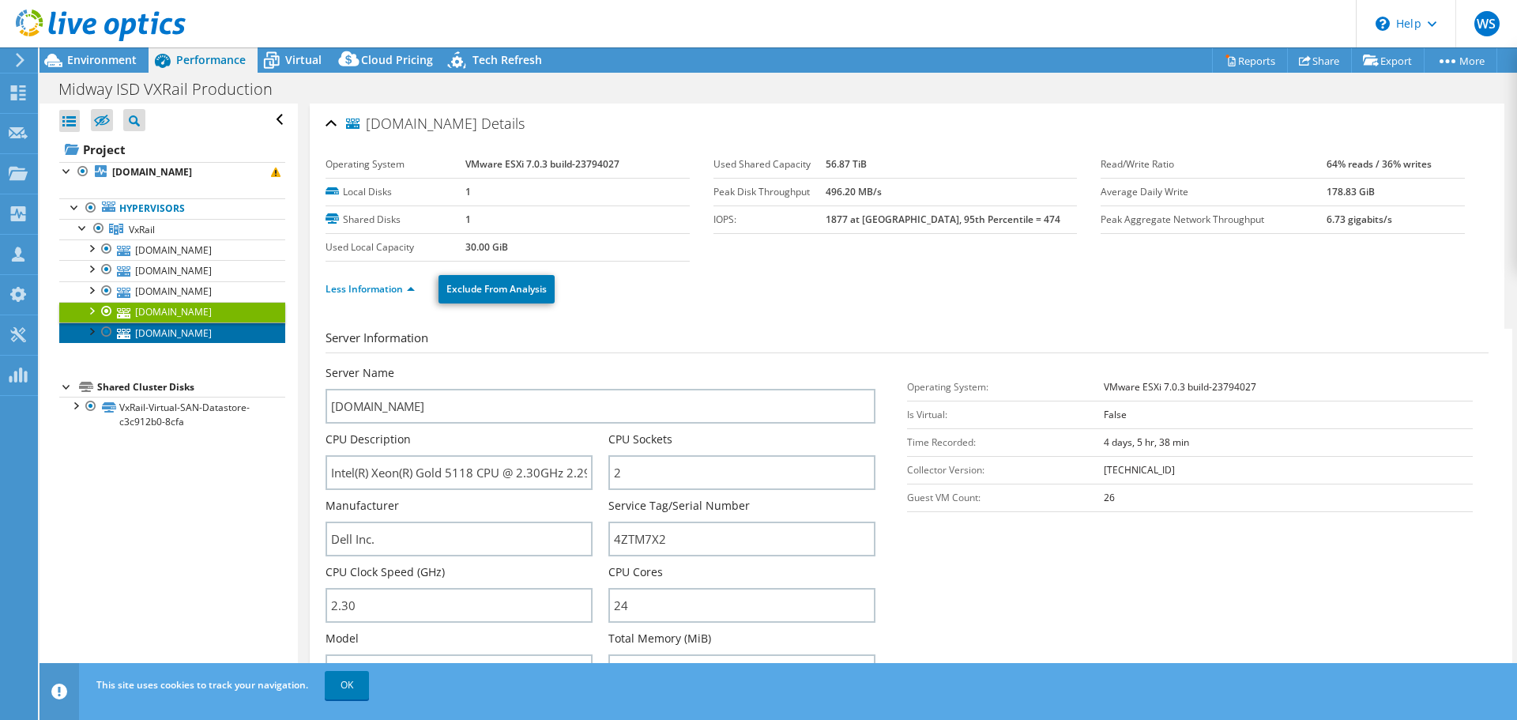
click at [179, 336] on link "[DOMAIN_NAME]" at bounding box center [172, 332] width 226 height 21
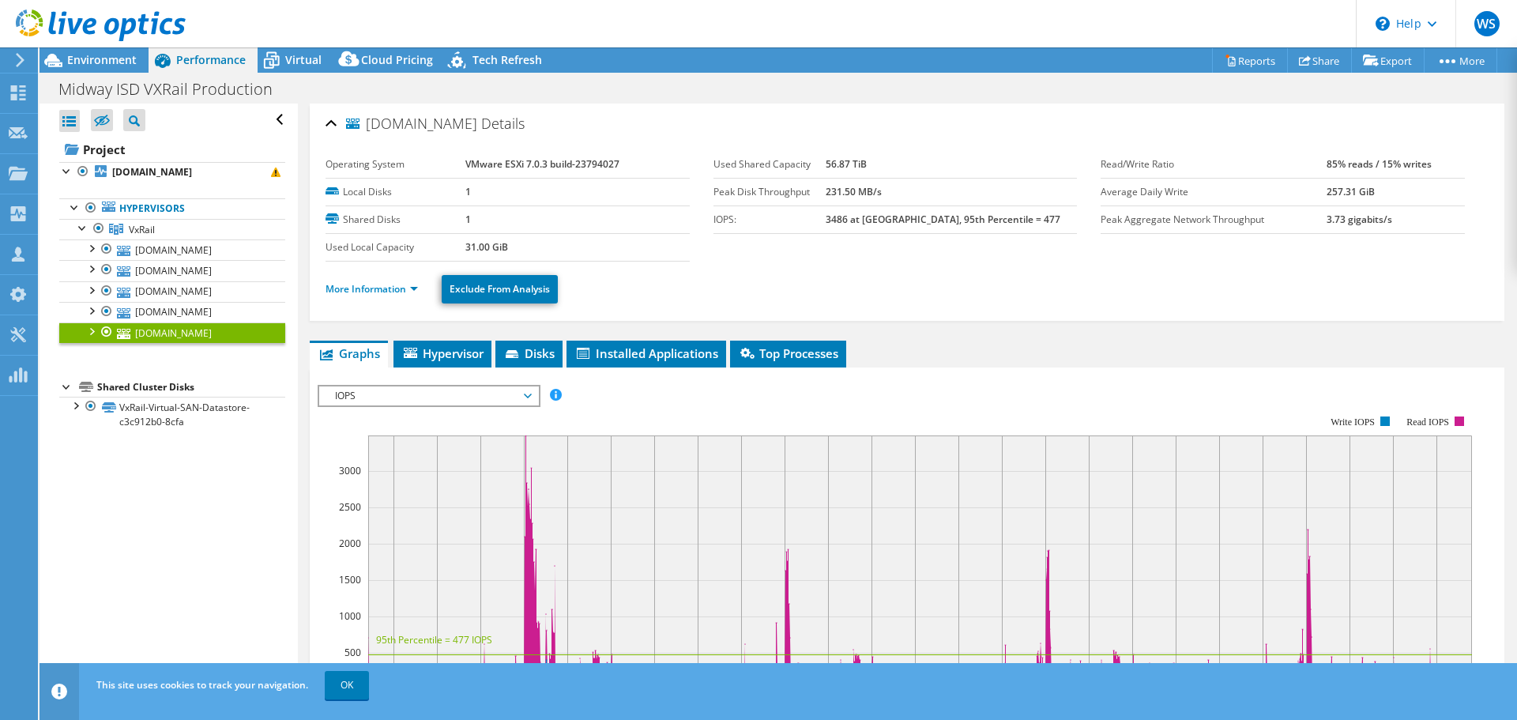
click at [375, 275] on ul "More Information Exclude From Analysis" at bounding box center [906, 287] width 1163 height 32
click at [378, 283] on link "More Information" at bounding box center [371, 288] width 92 height 13
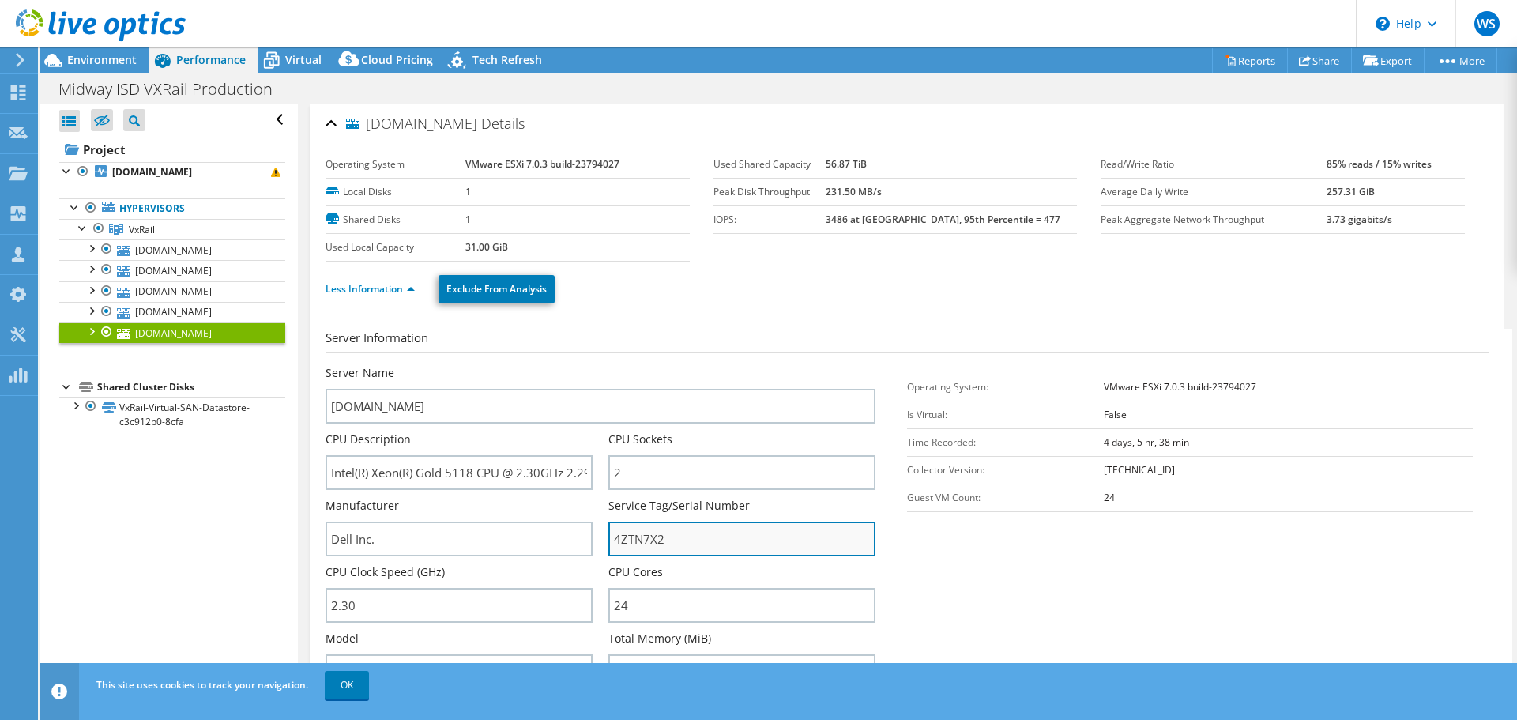
click at [694, 536] on input "4ZTN7X2" at bounding box center [741, 538] width 267 height 35
click at [12, 94] on use at bounding box center [18, 92] width 15 height 15
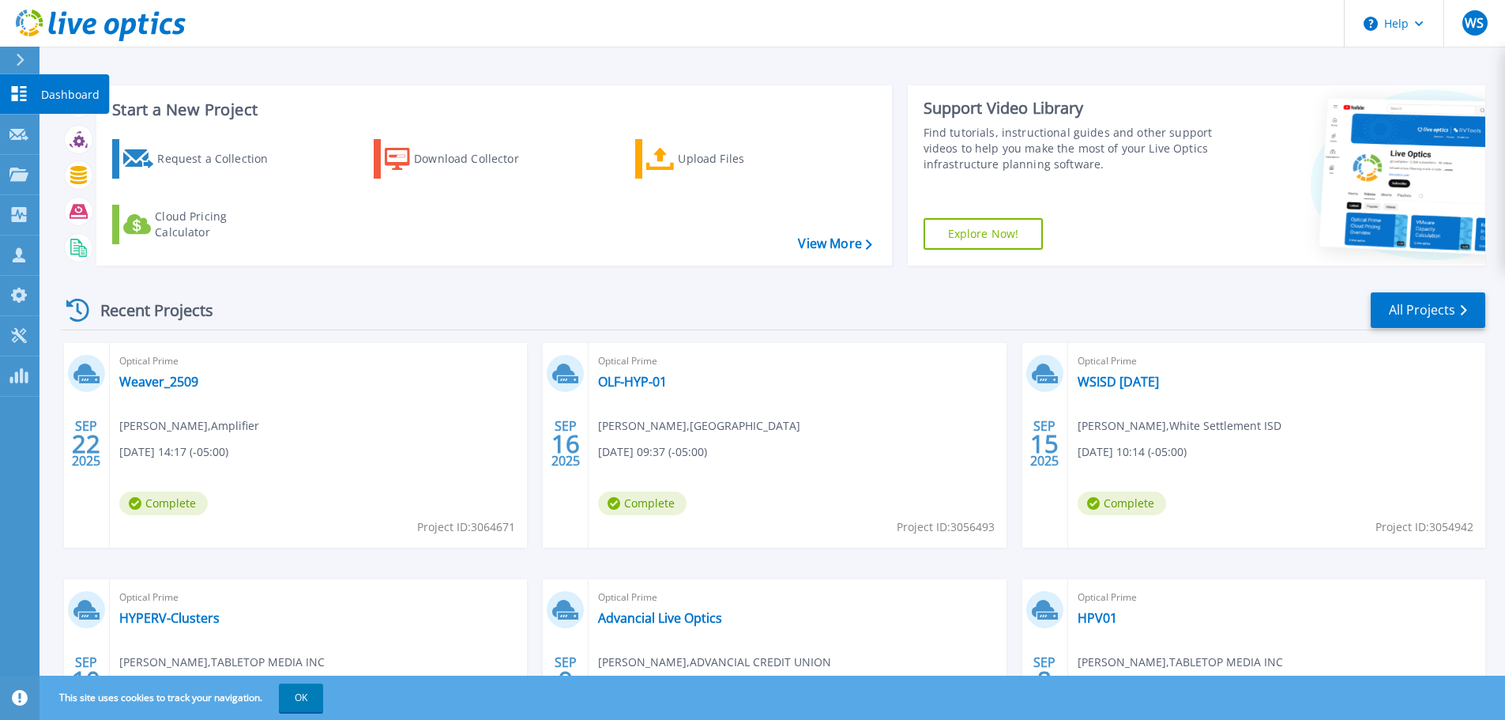
click at [23, 93] on icon at bounding box center [18, 93] width 19 height 15
